Goal: Task Accomplishment & Management: Use online tool/utility

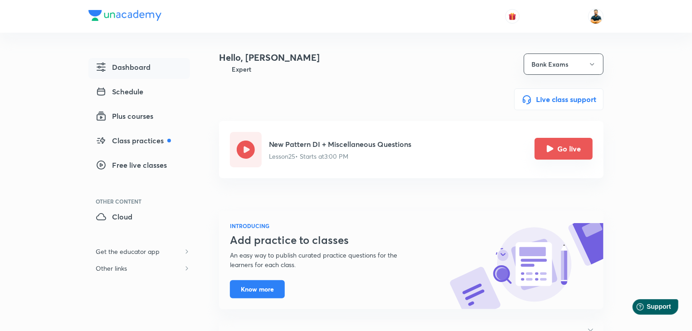
click at [568, 143] on button "Go live" at bounding box center [563, 149] width 58 height 22
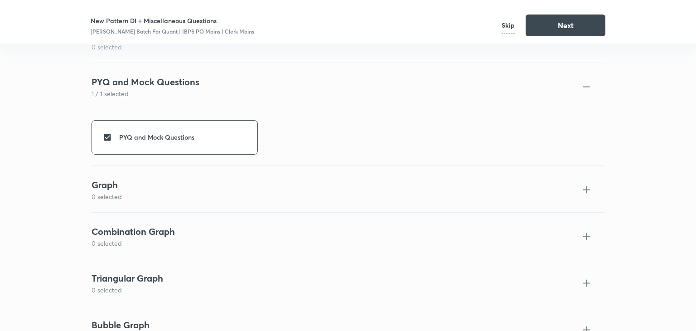
scroll to position [1799, 0]
click at [551, 26] on button "Next" at bounding box center [566, 25] width 80 height 22
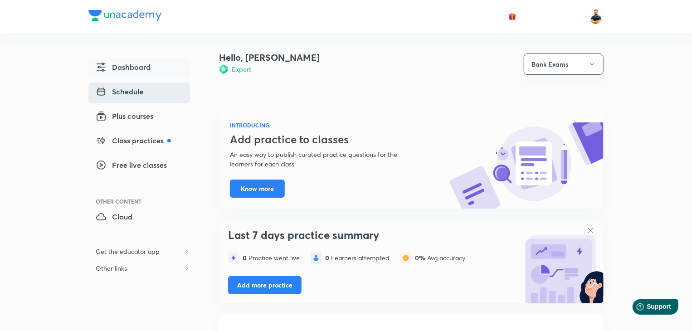
click at [129, 91] on span "Schedule" at bounding box center [120, 91] width 48 height 11
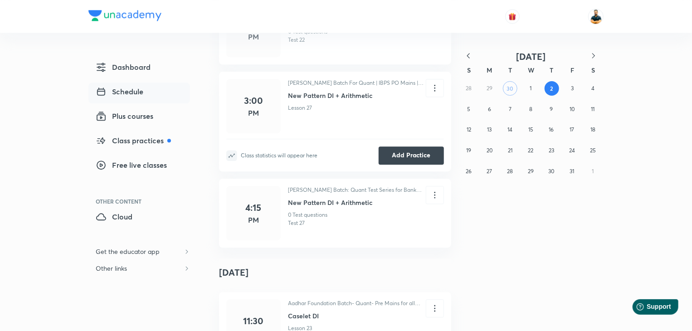
scroll to position [1116, 0]
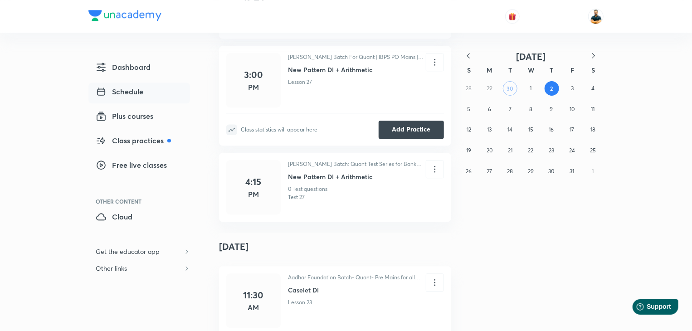
click at [150, 87] on link "Schedule" at bounding box center [139, 93] width 102 height 21
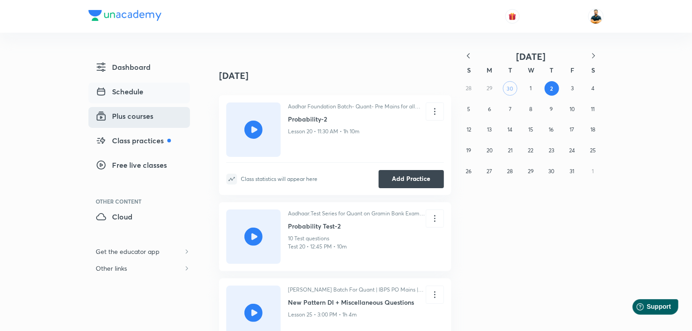
click at [151, 109] on link "Plus courses" at bounding box center [139, 117] width 102 height 21
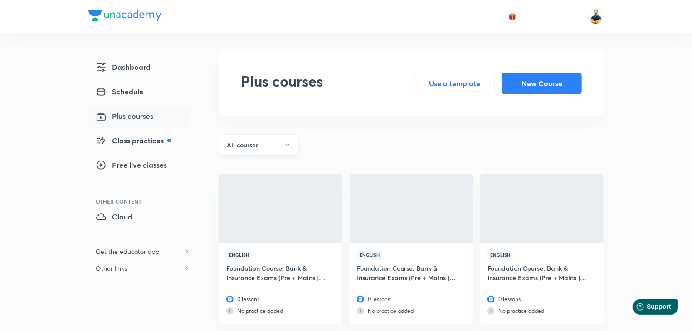
click at [279, 146] on button "All courses" at bounding box center [259, 144] width 80 height 21
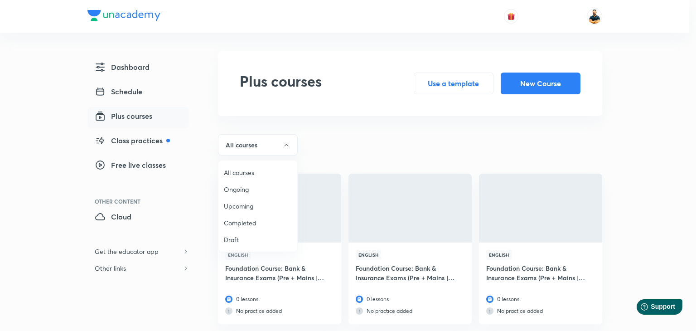
click at [230, 194] on li "Ongoing" at bounding box center [257, 189] width 79 height 17
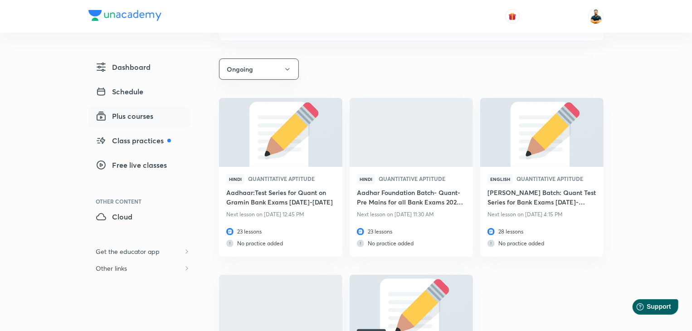
scroll to position [91, 0]
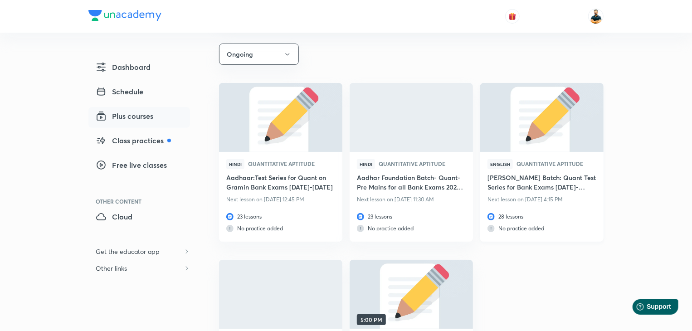
click at [573, 177] on h6 "[PERSON_NAME] Batch: Quant Test Series for Bank Exams [DATE]-[DATE]" at bounding box center [541, 183] width 109 height 21
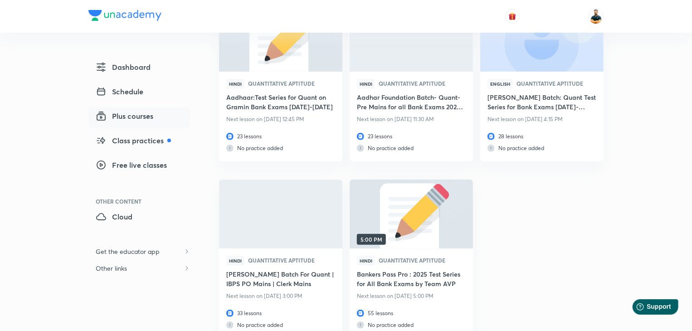
scroll to position [176, 0]
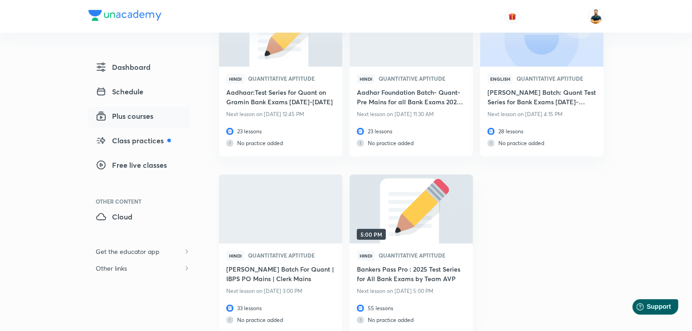
click at [268, 275] on h6 "[PERSON_NAME] Batch For Quant | IBPS PO Mains | Clerk Mains" at bounding box center [280, 274] width 109 height 21
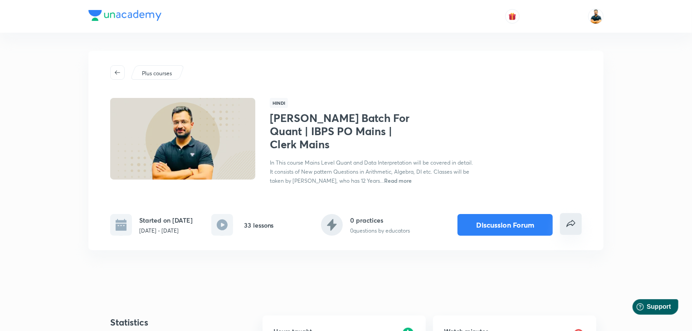
click at [573, 229] on icon "false" at bounding box center [570, 223] width 11 height 11
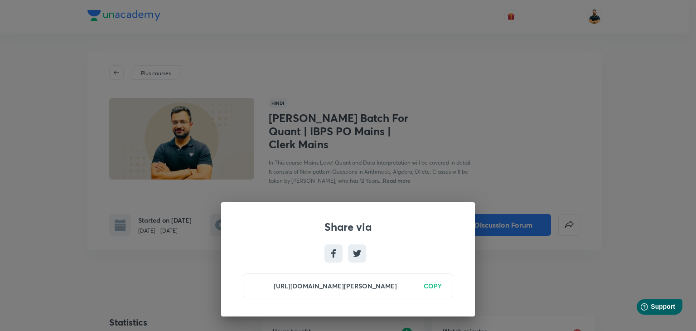
click at [439, 284] on h6 "COPY" at bounding box center [433, 286] width 18 height 10
